Goal: Information Seeking & Learning: Learn about a topic

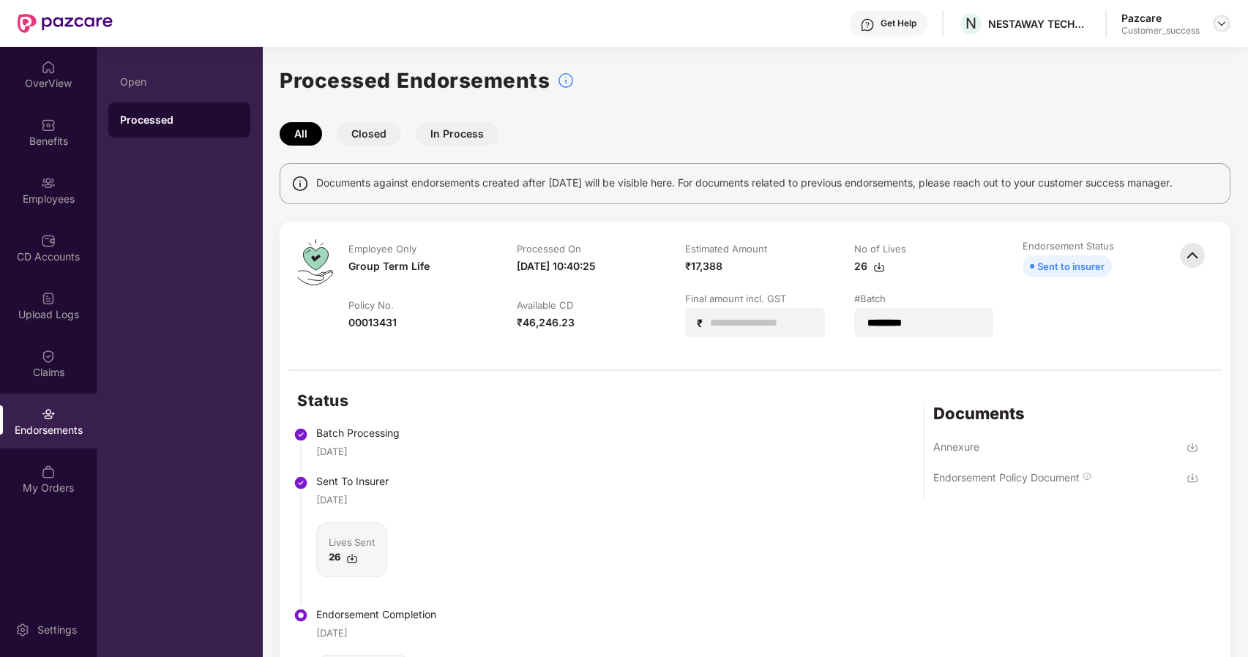
click at [1221, 15] on div at bounding box center [1222, 24] width 18 height 18
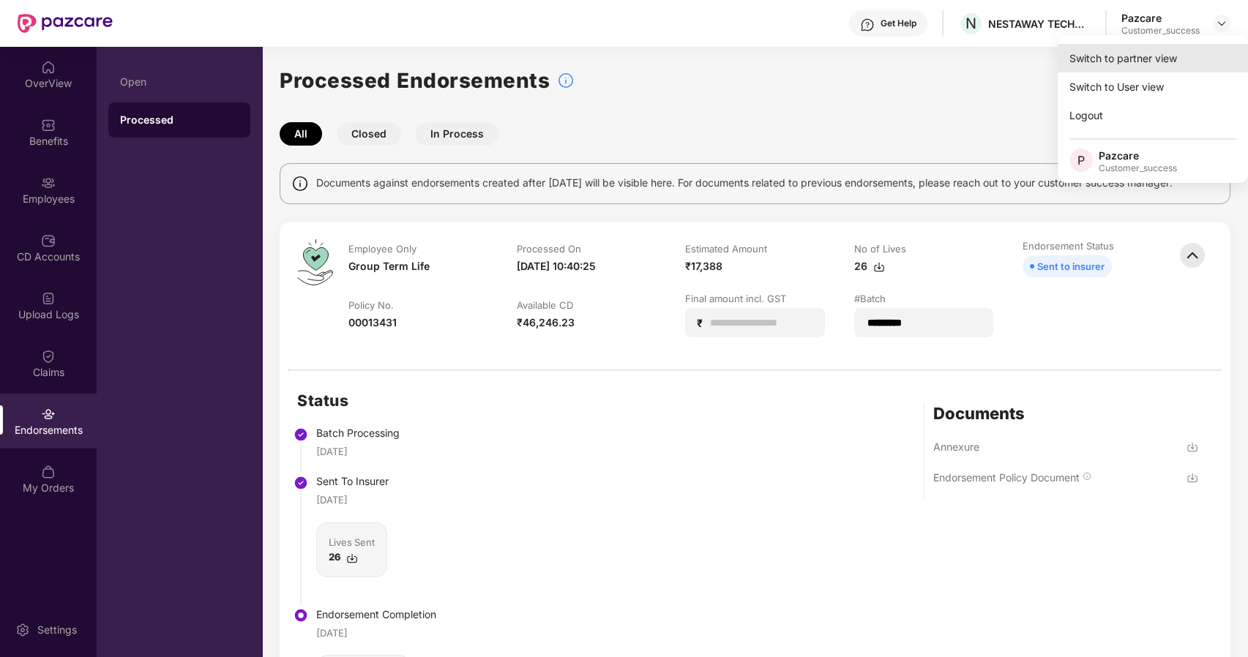
click at [1147, 56] on div "Switch to partner view" at bounding box center [1153, 58] width 190 height 29
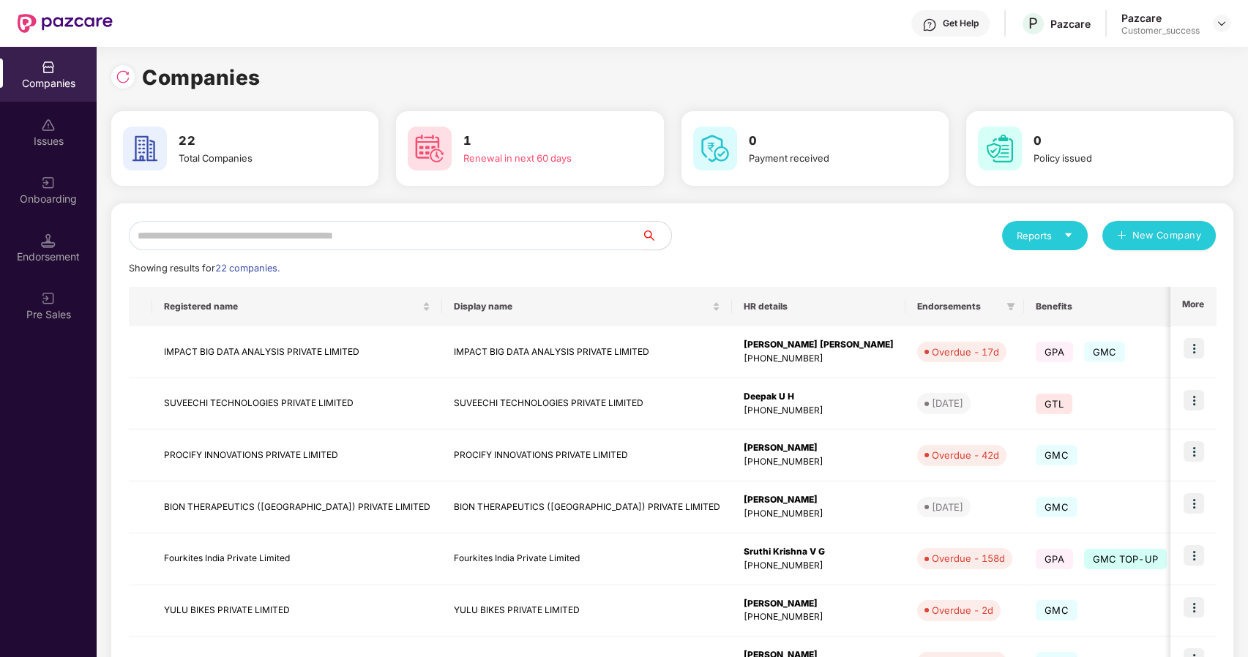
click at [371, 235] on input "text" at bounding box center [385, 235] width 513 height 29
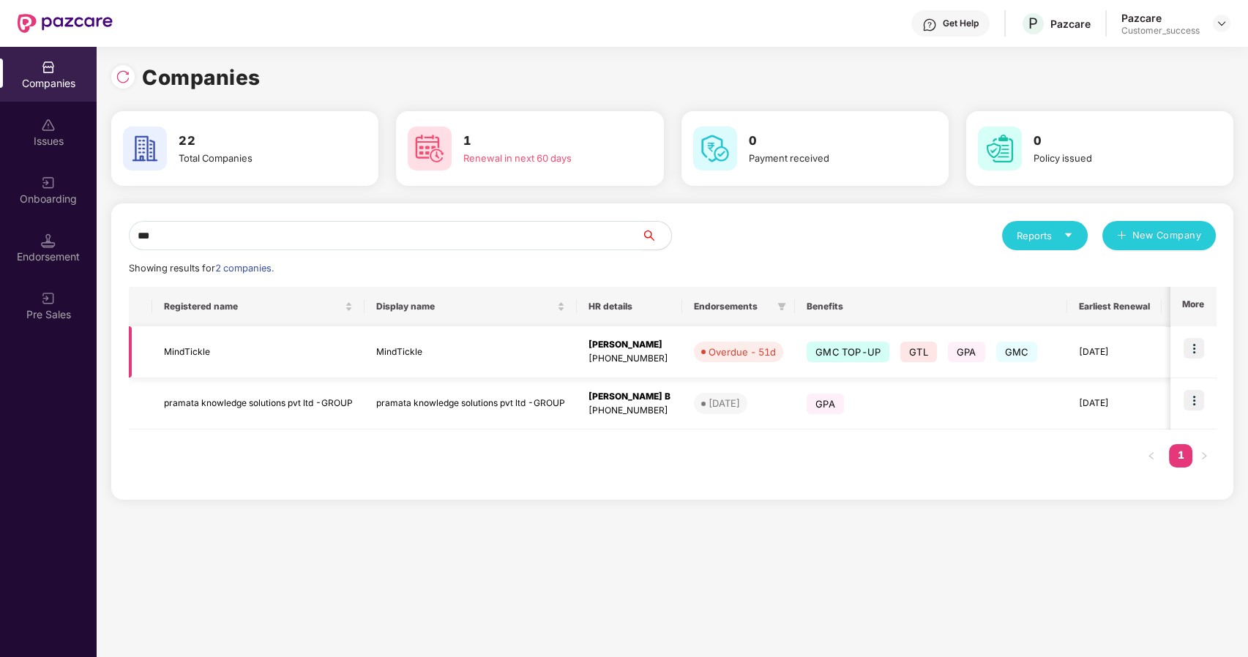
type input "***"
click at [179, 343] on td "MindTickle" at bounding box center [258, 352] width 212 height 52
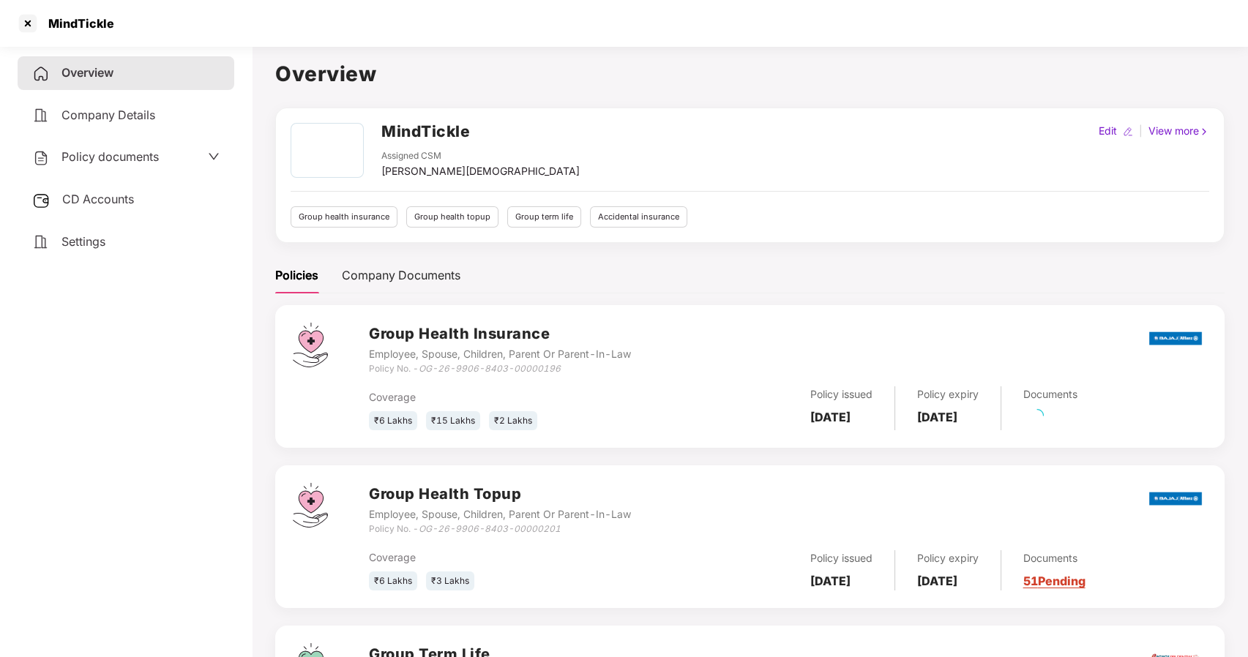
click at [121, 148] on div "Policy documents" at bounding box center [95, 157] width 127 height 19
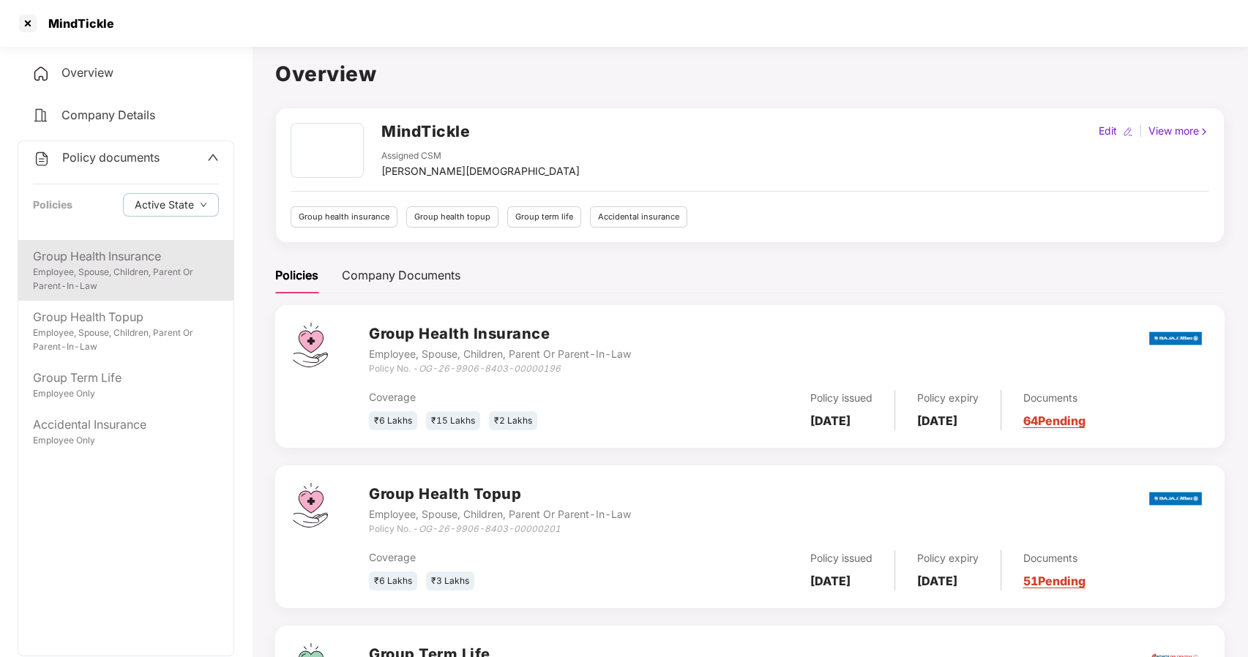
click at [111, 263] on div "Group Health Insurance" at bounding box center [126, 256] width 186 height 18
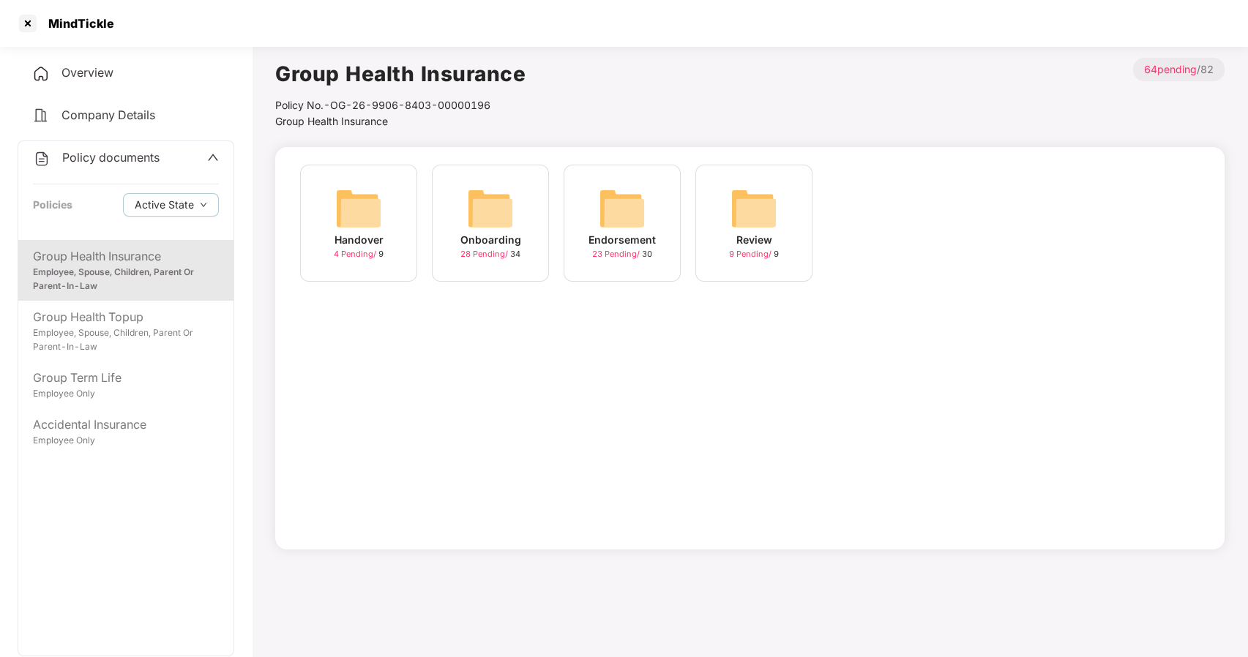
click at [490, 222] on img at bounding box center [490, 208] width 47 height 47
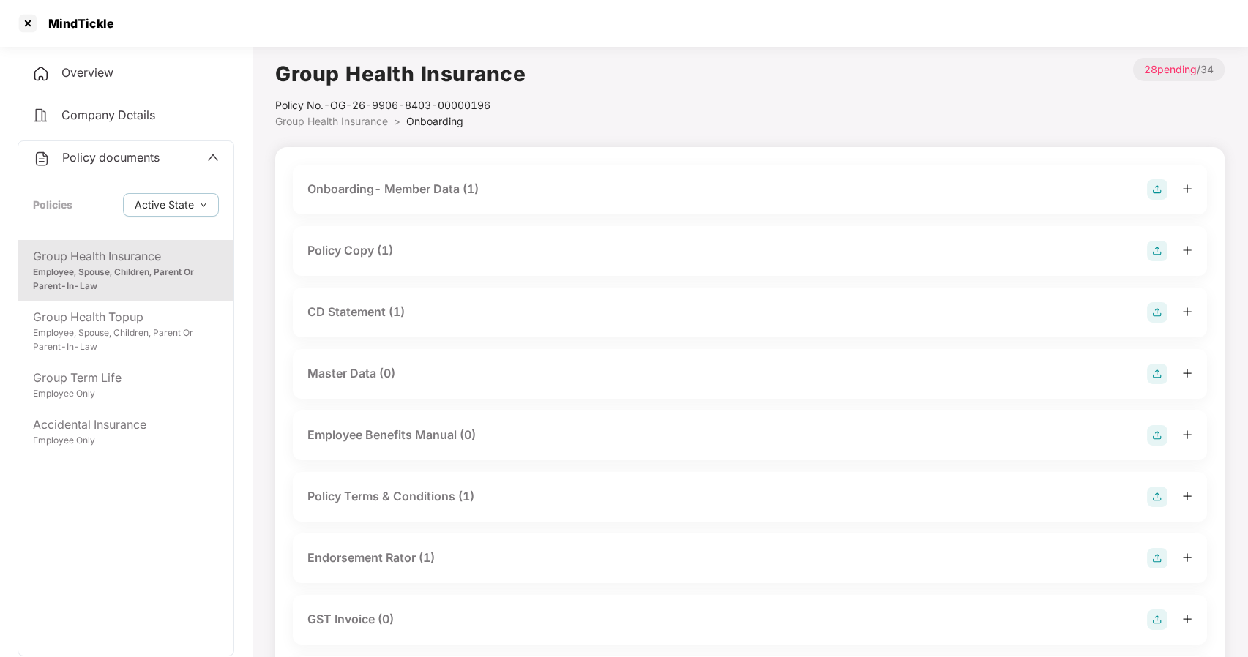
click at [339, 252] on div "Policy Copy (1)" at bounding box center [350, 251] width 86 height 18
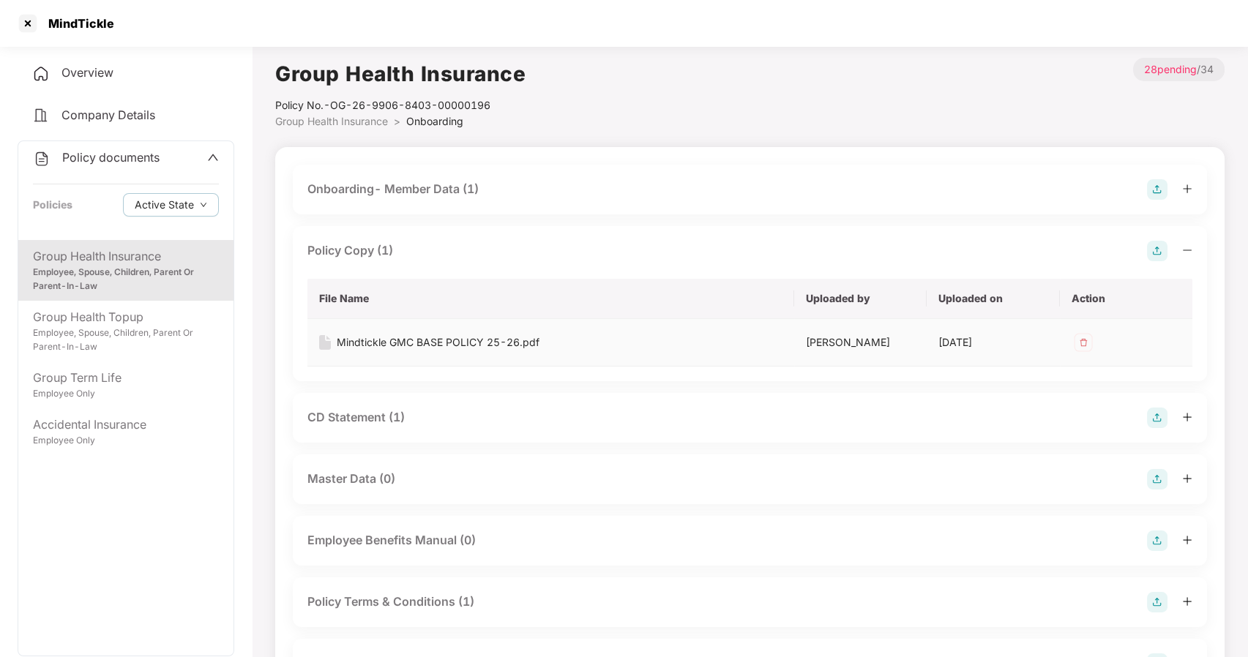
click at [381, 338] on div "Mindtickle GMC BASE POLICY 25-26.pdf" at bounding box center [438, 342] width 203 height 16
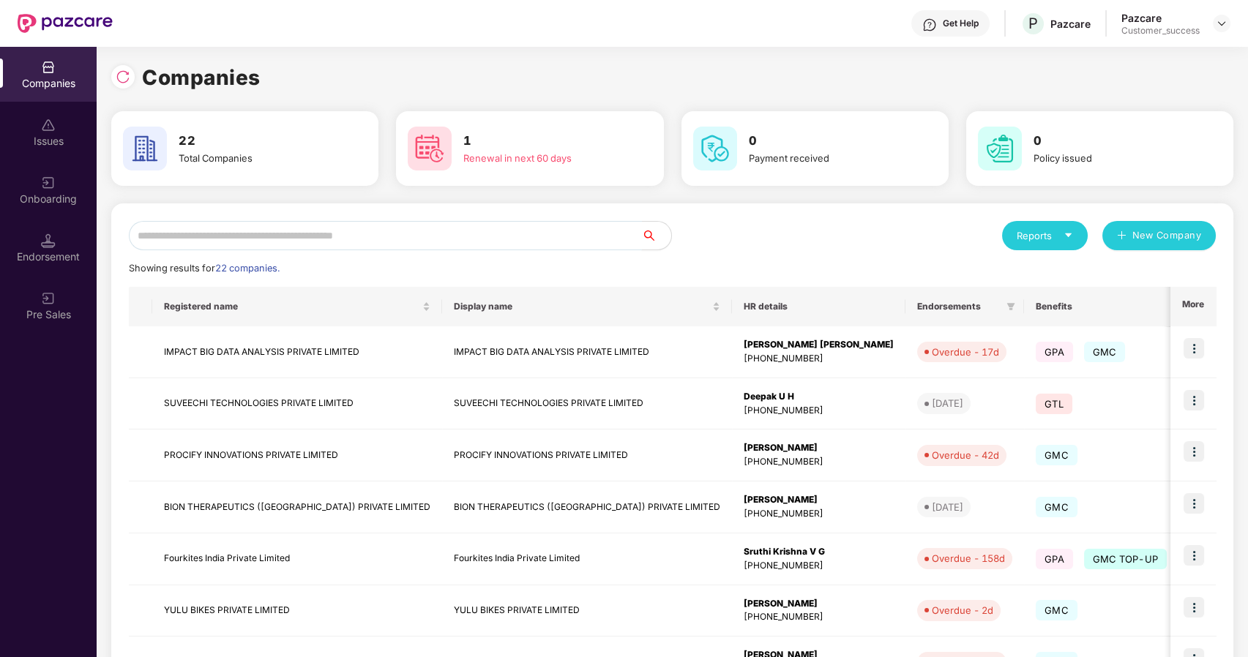
click at [395, 236] on input "text" at bounding box center [385, 235] width 513 height 29
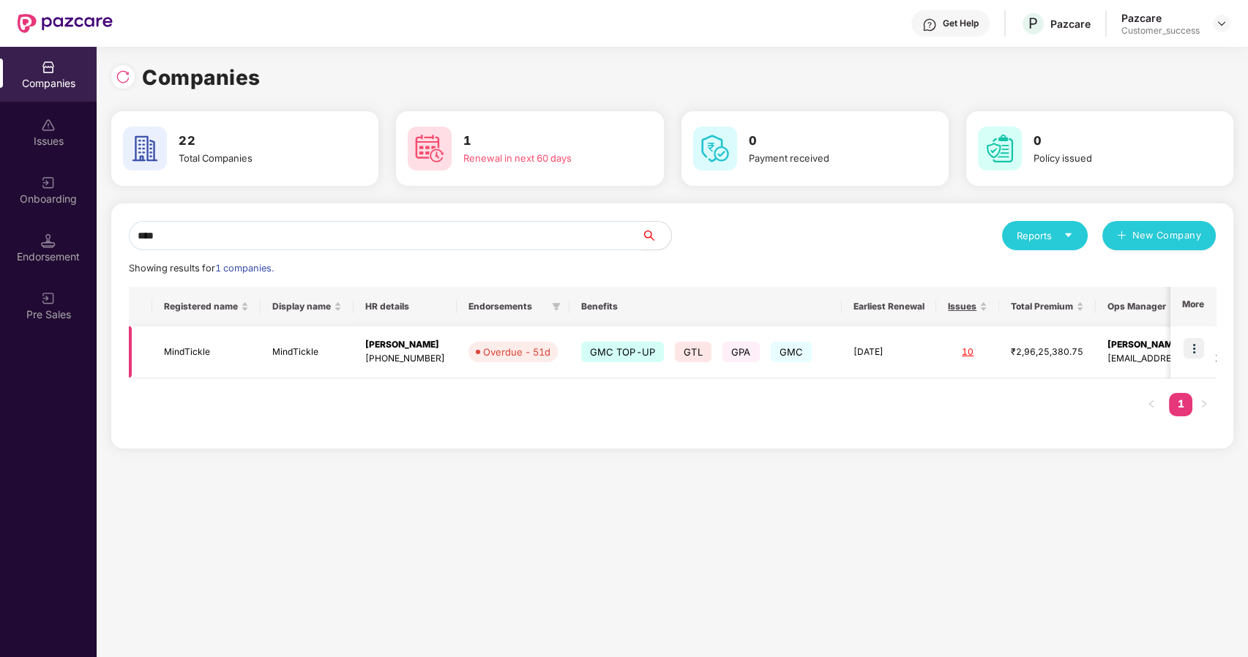
type input "****"
click at [1194, 343] on img at bounding box center [1193, 348] width 20 height 20
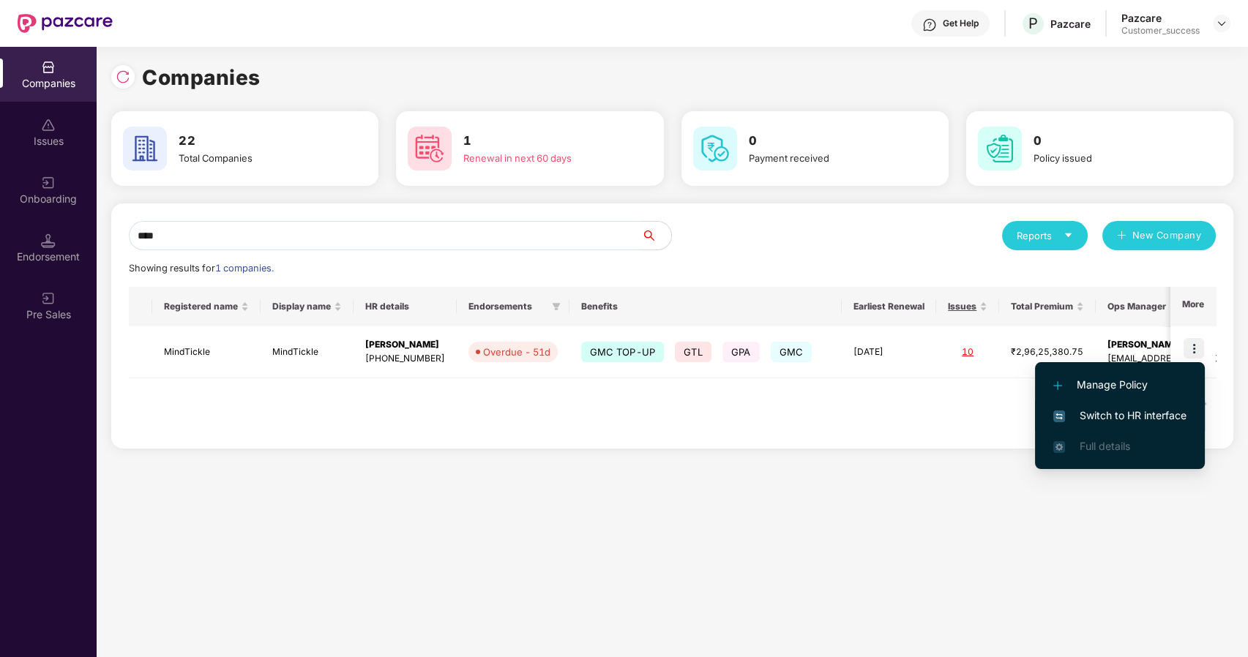
click at [1071, 419] on span "Switch to HR interface" at bounding box center [1119, 416] width 133 height 16
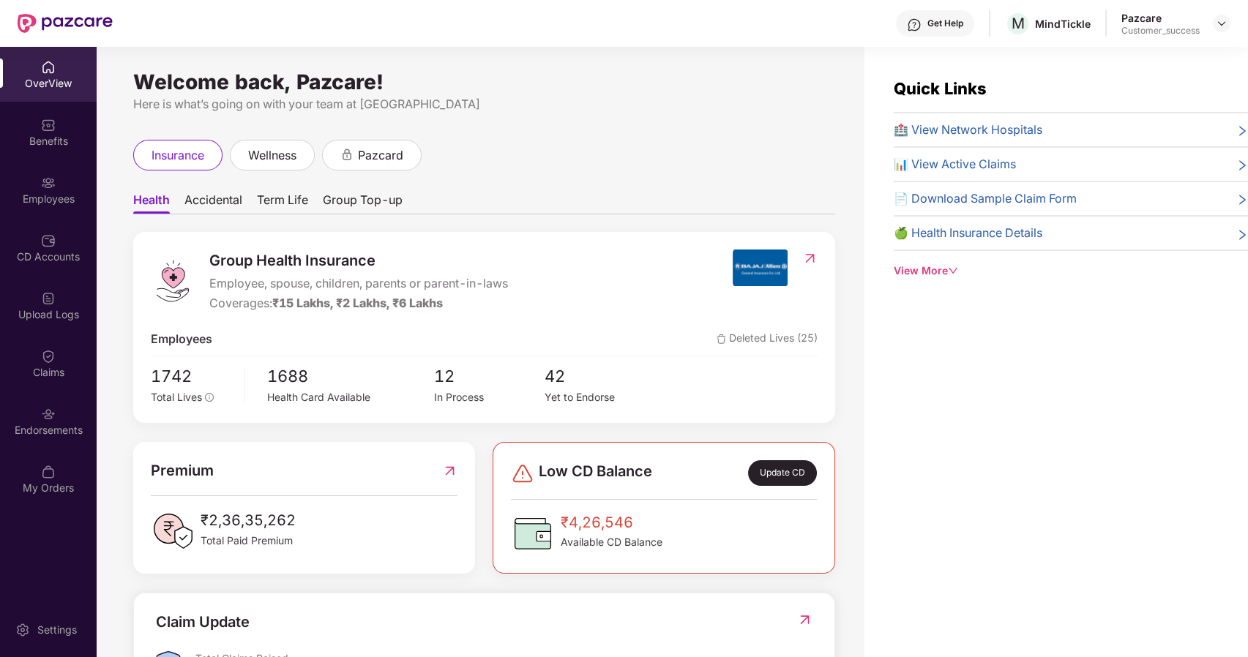
click at [51, 182] on img at bounding box center [48, 183] width 15 height 15
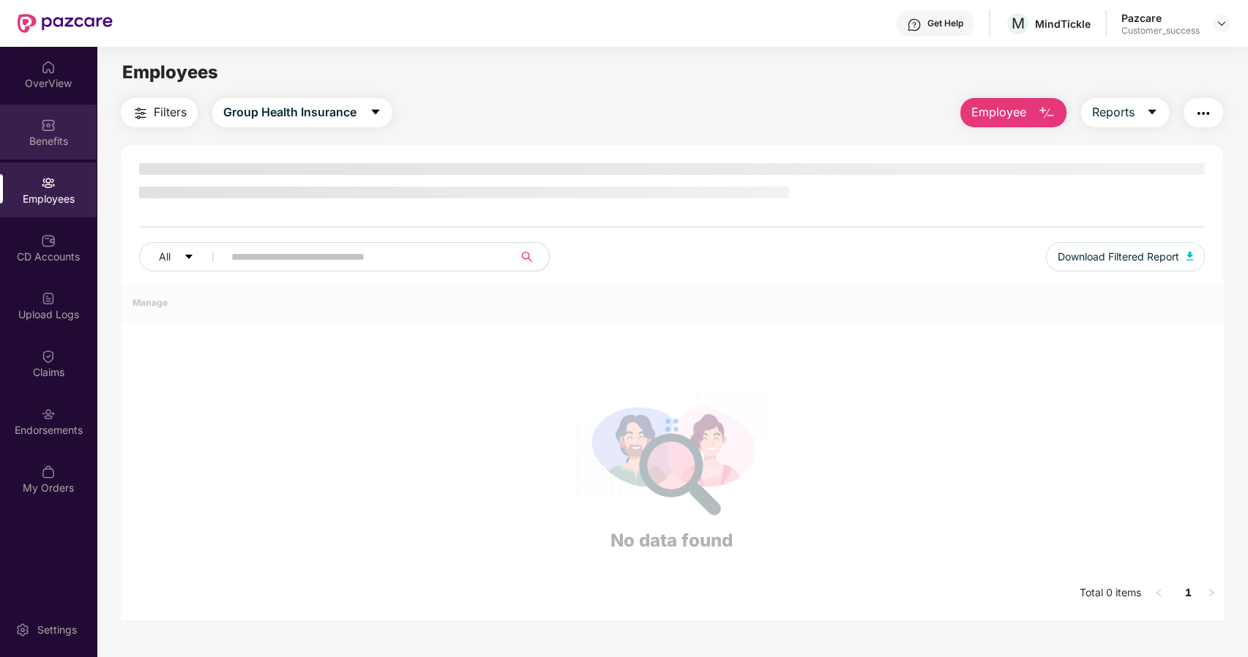
click at [50, 142] on div "Benefits" at bounding box center [48, 141] width 97 height 15
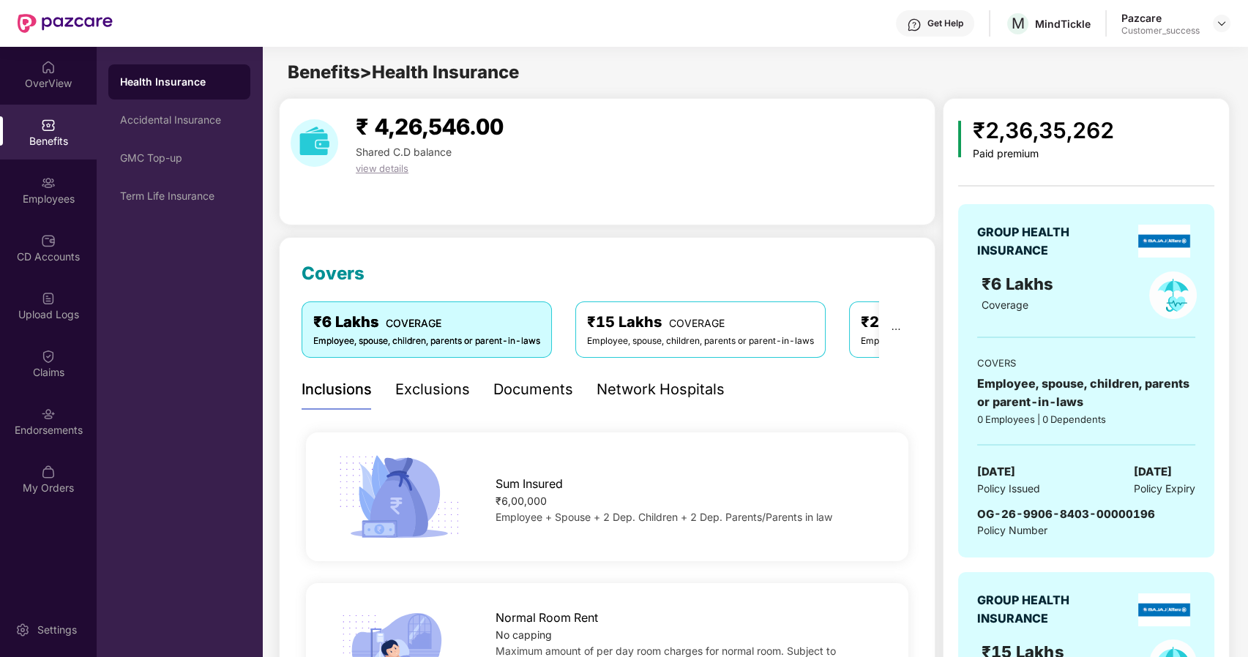
click at [546, 383] on div "Documents" at bounding box center [533, 389] width 80 height 23
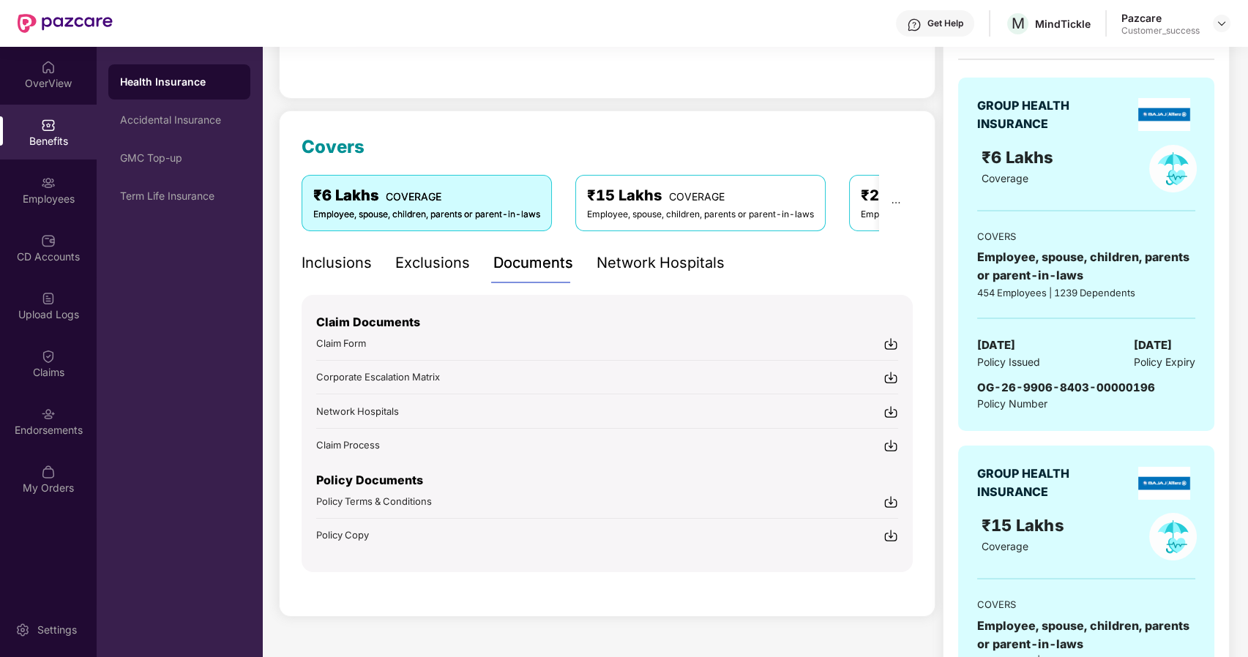
scroll to position [140, 0]
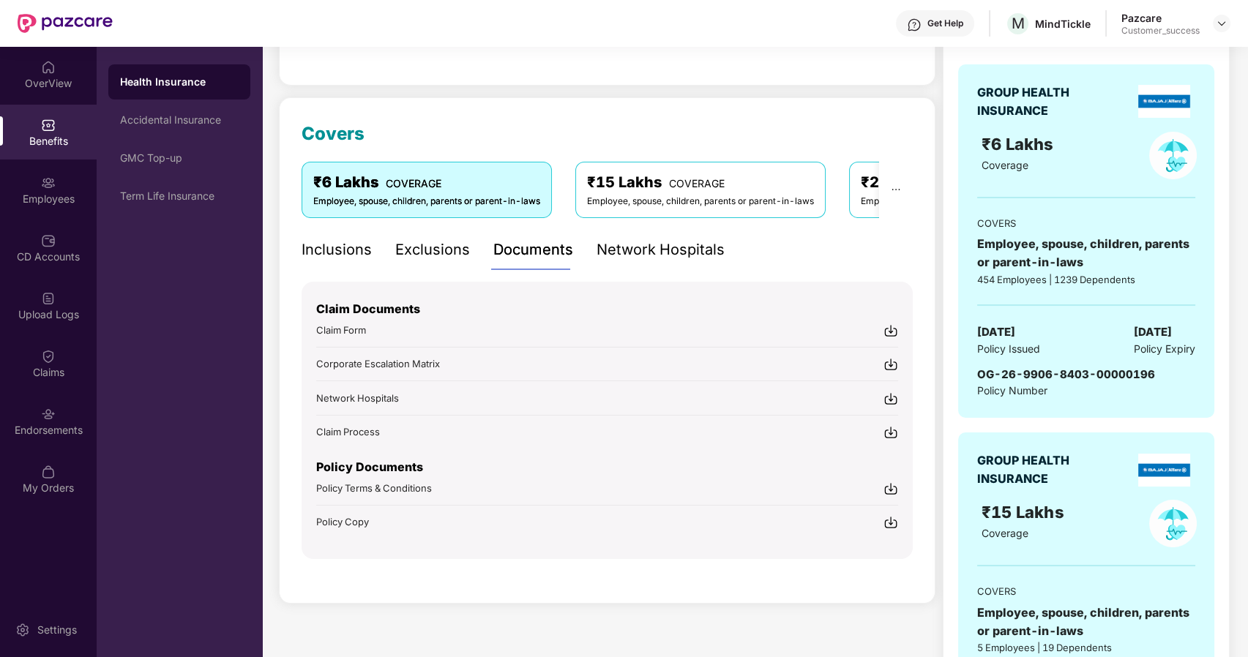
click at [375, 482] on span "Policy Terms & Conditions" at bounding box center [374, 488] width 116 height 12
click at [176, 171] on div "GMC Top-up" at bounding box center [179, 158] width 142 height 35
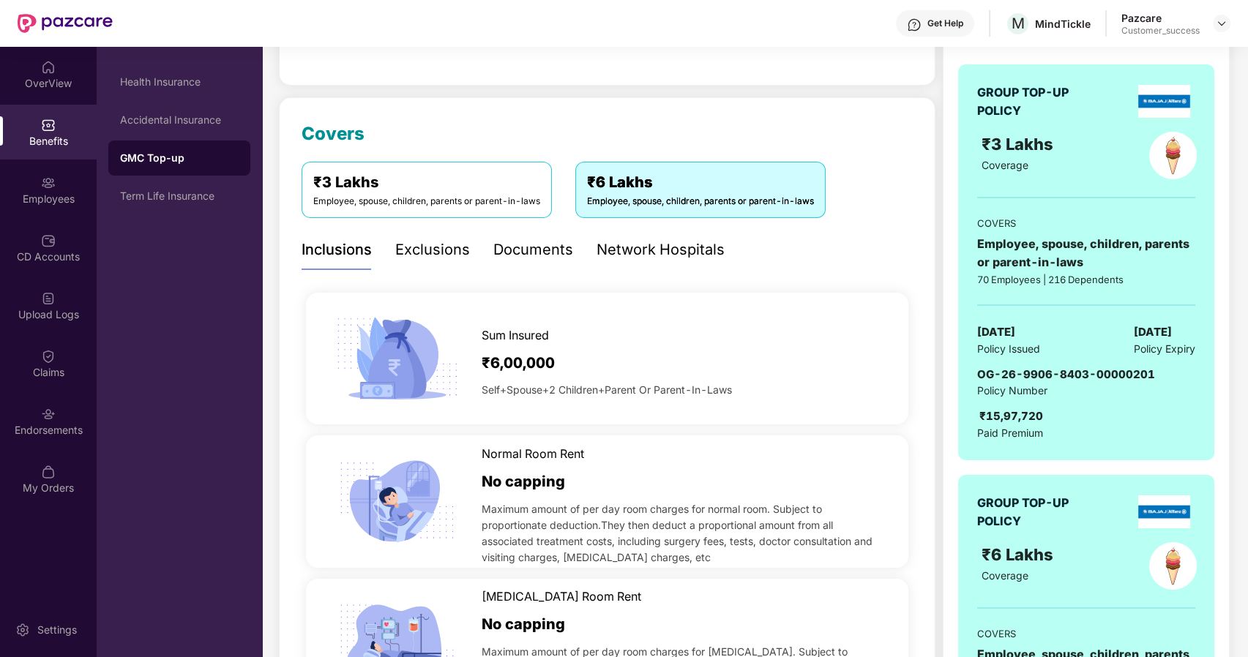
click at [482, 81] on div "₹ 4,26,546.00 Shared C.D balance view details" at bounding box center [607, 21] width 656 height 127
